Goal: Check status

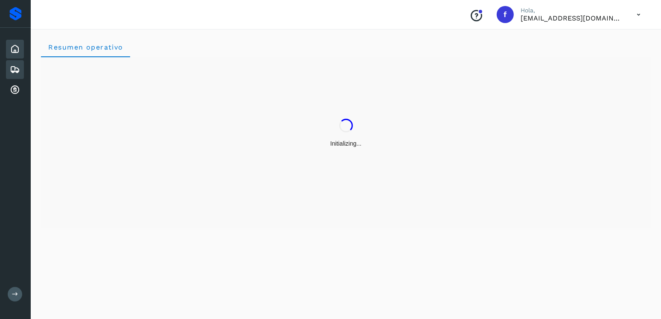
click at [10, 66] on icon at bounding box center [15, 69] width 10 height 10
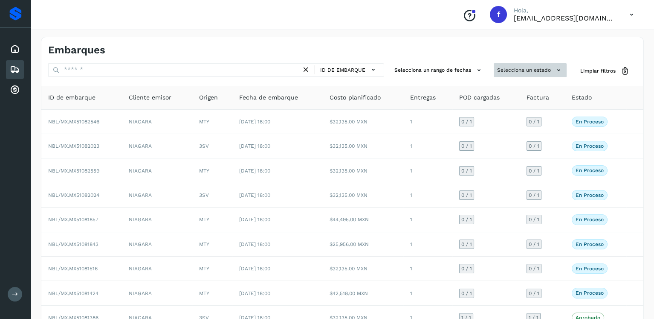
click at [525, 67] on button "Selecciona un estado" at bounding box center [530, 70] width 73 height 14
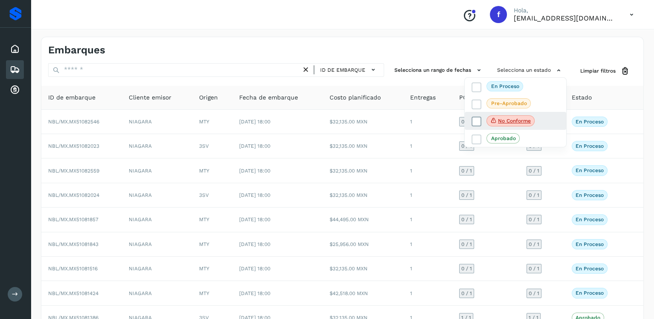
click at [474, 123] on icon at bounding box center [477, 121] width 9 height 9
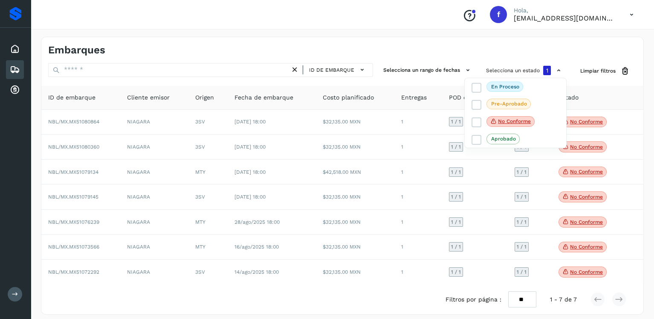
click at [363, 226] on div at bounding box center [327, 159] width 654 height 319
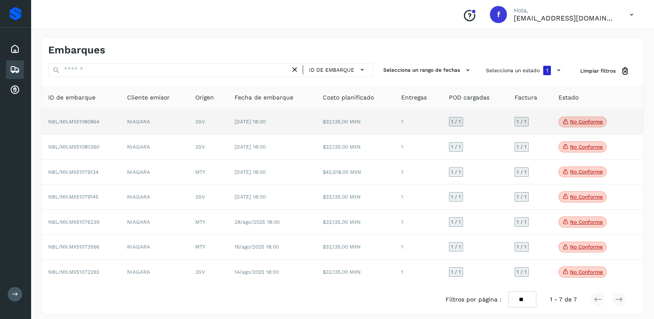
click at [564, 122] on icon at bounding box center [566, 122] width 7 height 8
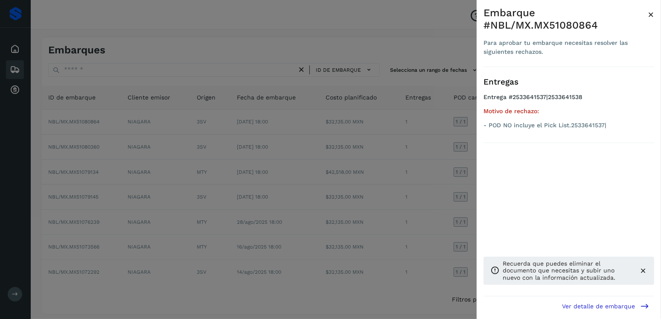
click at [412, 147] on div at bounding box center [330, 159] width 661 height 319
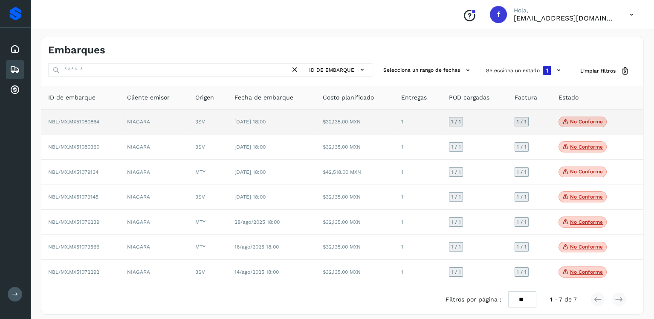
click at [266, 124] on span "[DATE] 18:00" at bounding box center [250, 122] width 31 height 6
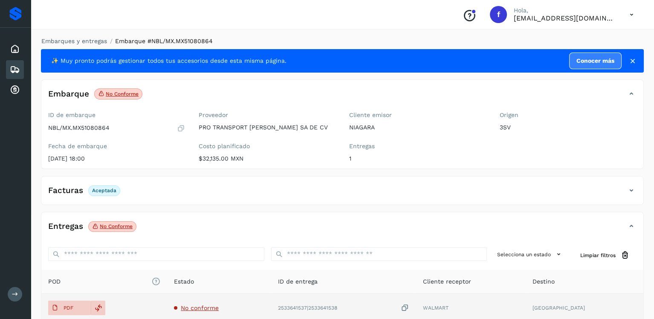
scroll to position [85, 0]
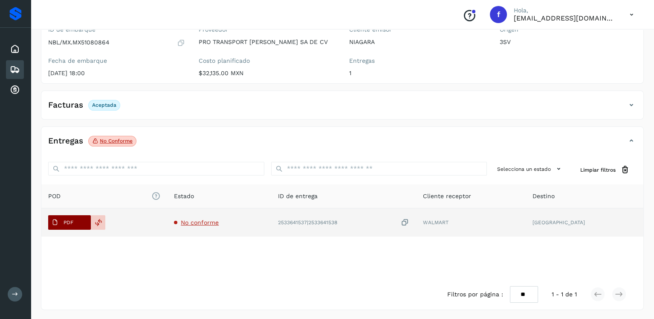
click at [64, 222] on p "PDF" at bounding box center [69, 222] width 10 height 6
click at [213, 226] on td "No conforme" at bounding box center [219, 222] width 104 height 28
click at [211, 223] on span "No conforme" at bounding box center [200, 222] width 38 height 7
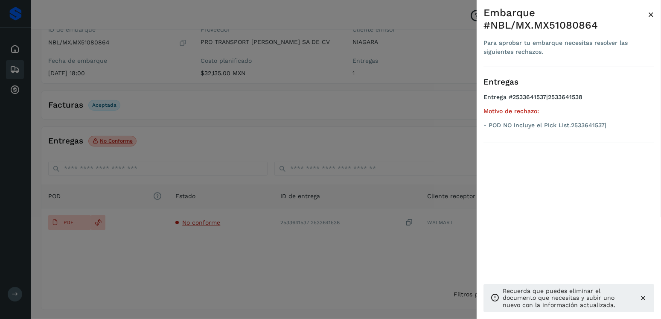
click at [318, 218] on div at bounding box center [330, 159] width 661 height 319
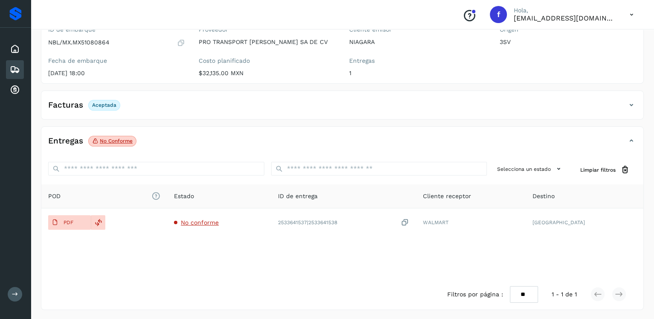
click at [19, 67] on icon at bounding box center [15, 69] width 10 height 10
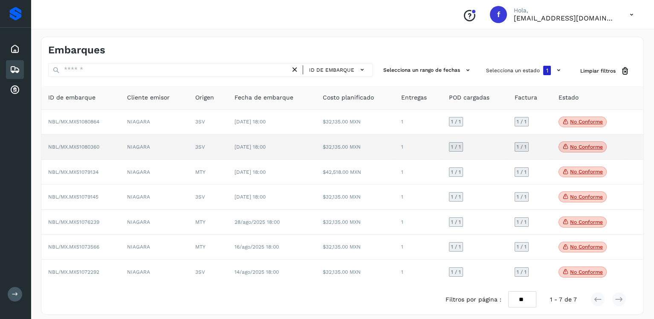
click at [570, 149] on p "No conforme" at bounding box center [586, 147] width 33 height 6
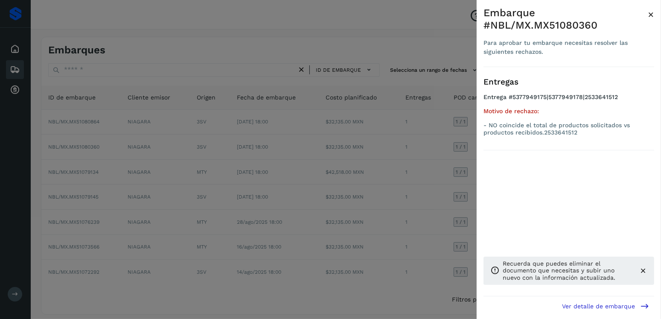
click at [350, 166] on div at bounding box center [330, 159] width 661 height 319
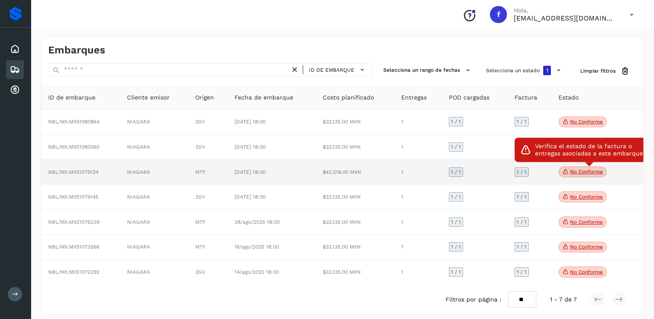
click at [563, 173] on icon at bounding box center [566, 172] width 7 height 8
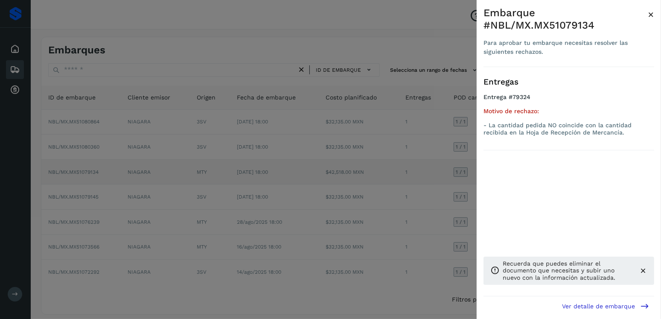
click at [563, 173] on div "Entregas Entrega #79324 Motivo de rechazo: - La cantidad pedida NO coincide con…" at bounding box center [568, 181] width 171 height 229
click at [428, 183] on div at bounding box center [330, 159] width 661 height 319
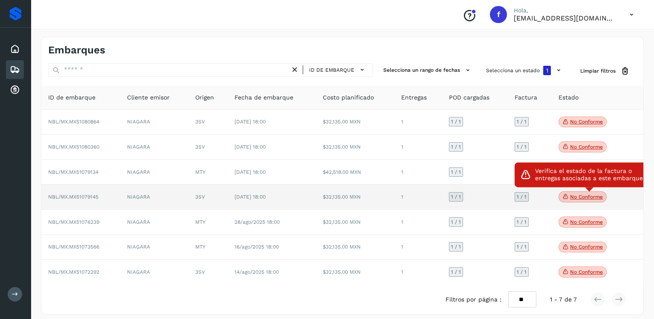
click at [572, 195] on p "No conforme" at bounding box center [586, 197] width 33 height 6
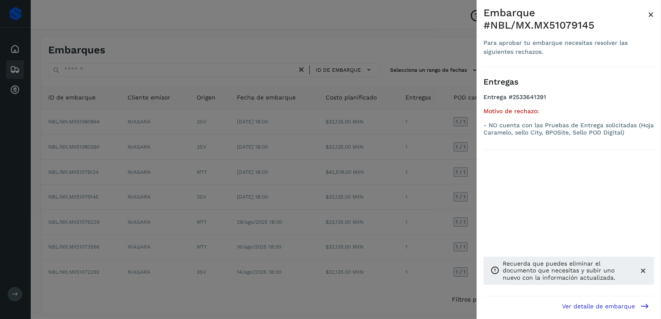
click at [410, 203] on div at bounding box center [330, 159] width 661 height 319
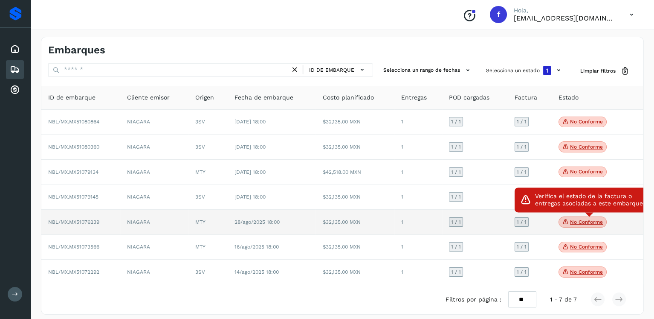
click at [565, 223] on icon at bounding box center [566, 222] width 7 height 8
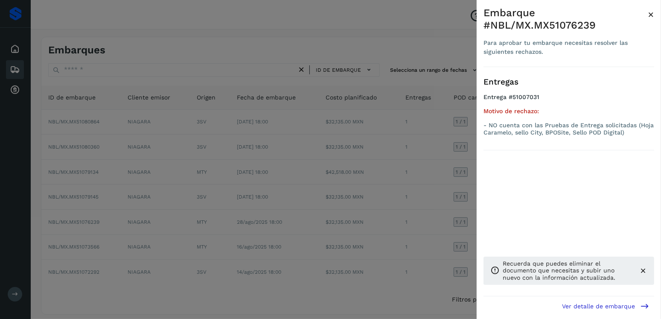
click at [451, 228] on div at bounding box center [330, 159] width 661 height 319
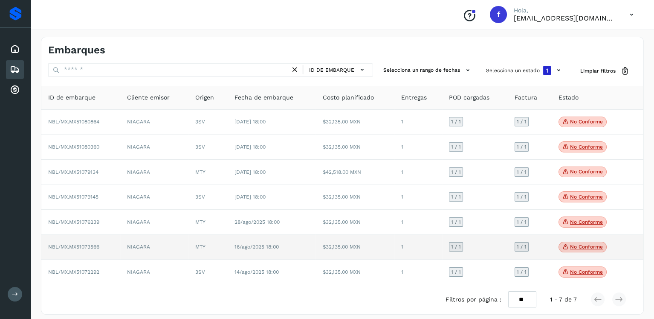
click at [570, 250] on p "No conforme" at bounding box center [586, 247] width 33 height 6
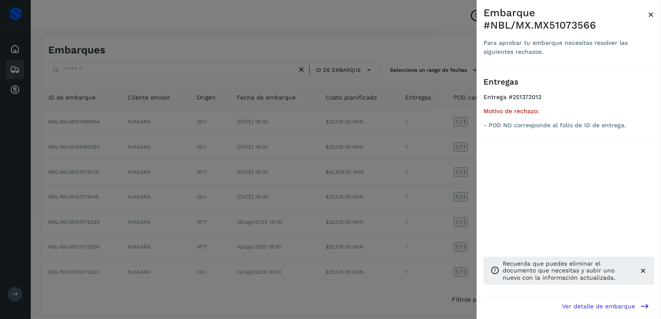
click at [279, 279] on div at bounding box center [330, 159] width 661 height 319
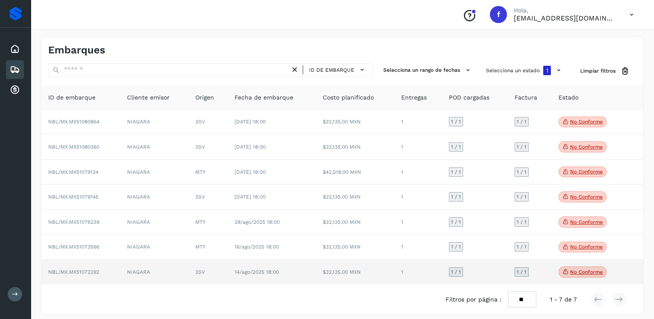
click at [581, 273] on p "No conforme" at bounding box center [586, 272] width 33 height 6
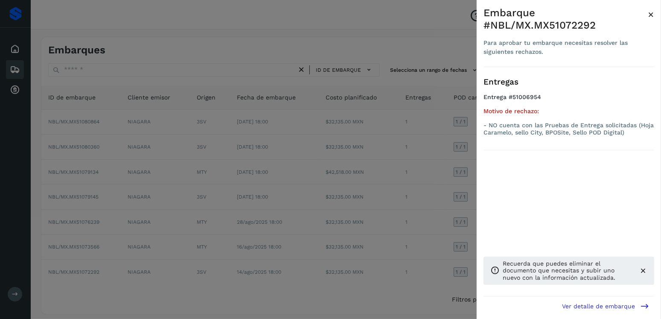
click at [222, 227] on div at bounding box center [330, 159] width 661 height 319
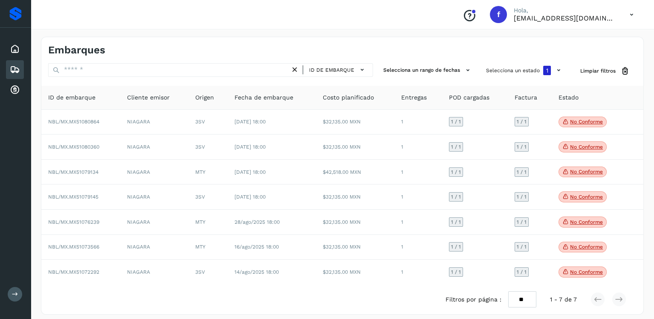
click at [9, 64] on div "Embarques" at bounding box center [15, 69] width 18 height 19
click at [10, 65] on icon at bounding box center [15, 69] width 10 height 10
click at [14, 81] on div "Cuentas por cobrar" at bounding box center [15, 90] width 18 height 19
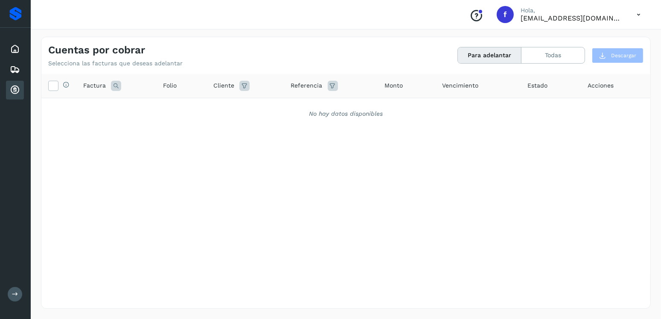
click at [478, 61] on button "Para adelantar" at bounding box center [490, 55] width 64 height 16
click at [550, 59] on button "Todas" at bounding box center [552, 55] width 63 height 16
click at [53, 84] on icon at bounding box center [53, 85] width 9 height 9
click at [357, 107] on div "No hay datos disponibles" at bounding box center [345, 113] width 609 height 31
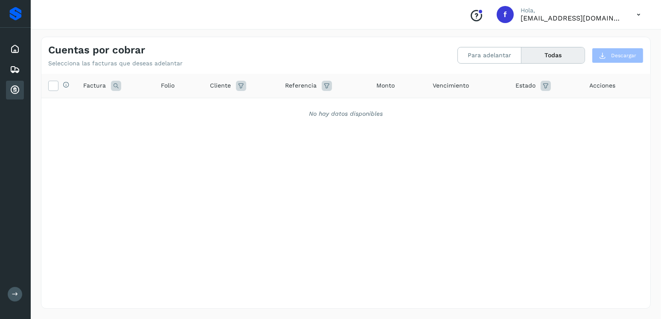
click at [186, 76] on th "Folio" at bounding box center [178, 86] width 49 height 24
click at [511, 52] on button "Para adelantar" at bounding box center [490, 55] width 64 height 16
click at [544, 19] on p "[EMAIL_ADDRESS][DOMAIN_NAME]" at bounding box center [572, 18] width 102 height 8
click at [634, 23] on div "Conoce nuestros beneficios f Hola, [EMAIL_ADDRESS][DOMAIN_NAME]" at bounding box center [554, 15] width 185 height 20
click at [631, 21] on icon at bounding box center [638, 14] width 17 height 17
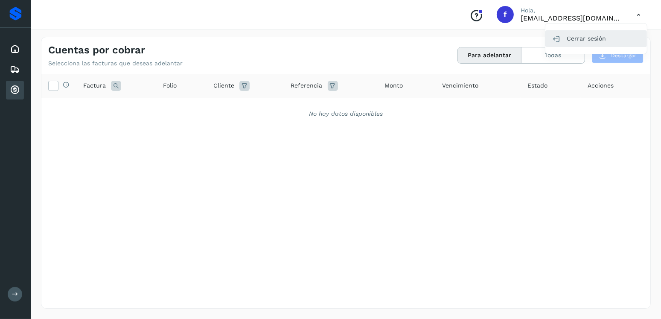
click at [586, 41] on div "Cerrar sesión" at bounding box center [596, 38] width 102 height 16
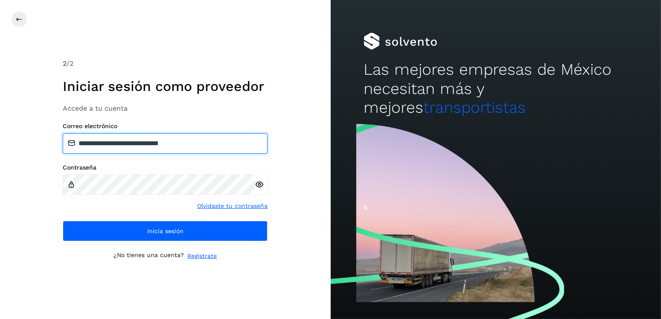
drag, startPoint x: 203, startPoint y: 145, endPoint x: 120, endPoint y: 145, distance: 82.8
click at [120, 146] on input "**********" at bounding box center [165, 143] width 205 height 20
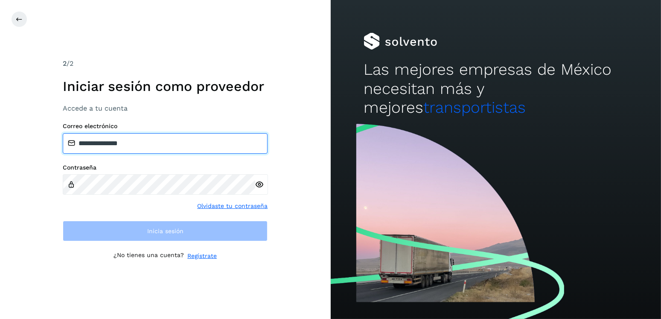
type input "**********"
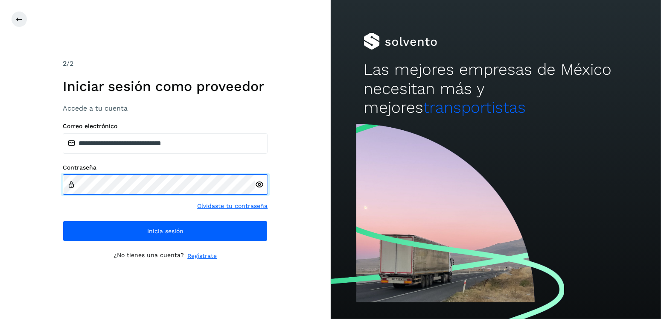
click at [23, 185] on div "**********" at bounding box center [165, 159] width 331 height 319
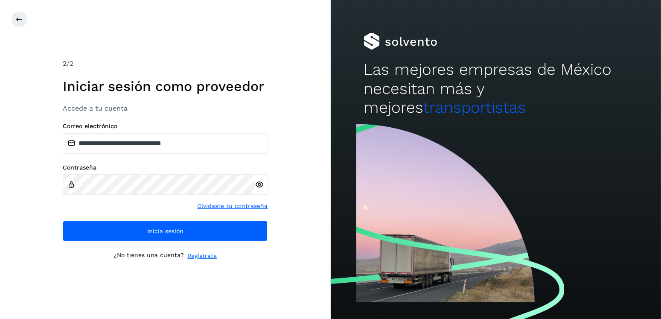
click at [258, 180] on icon at bounding box center [259, 184] width 9 height 9
